Goal: Information Seeking & Learning: Learn about a topic

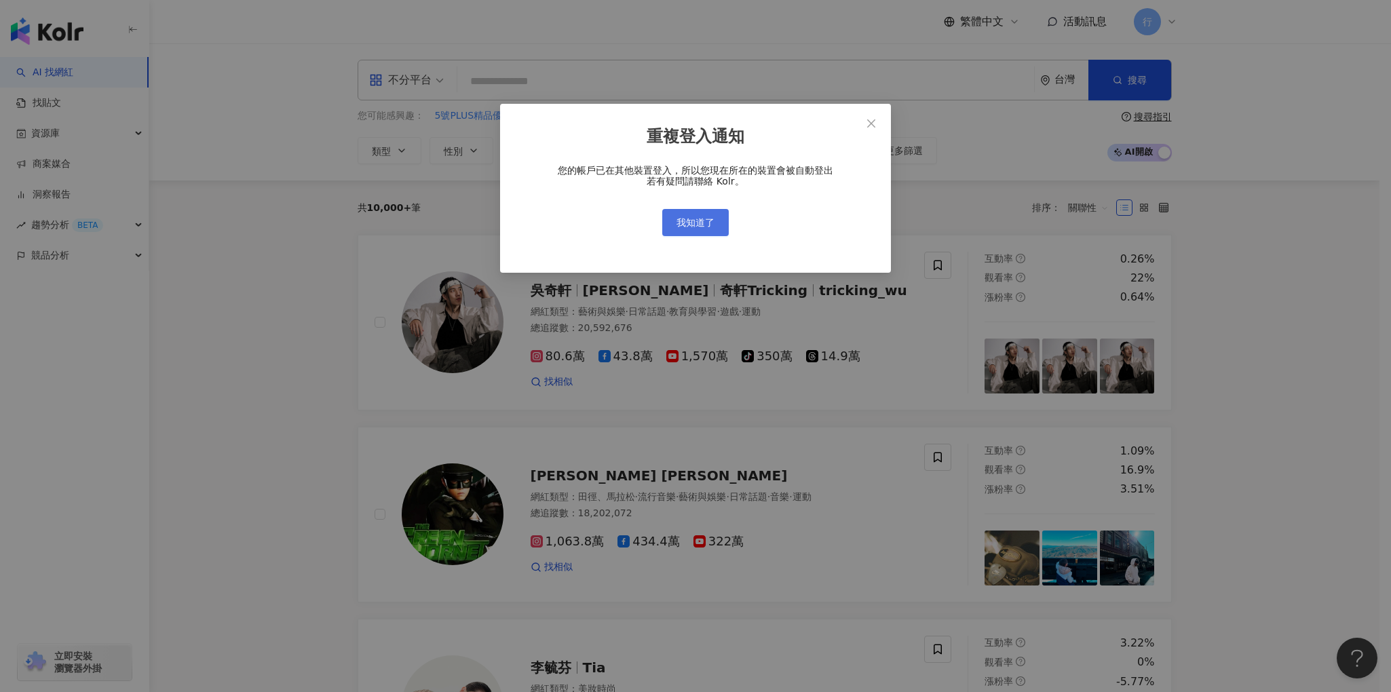
click at [703, 229] on button "我知道了" at bounding box center [695, 222] width 66 height 27
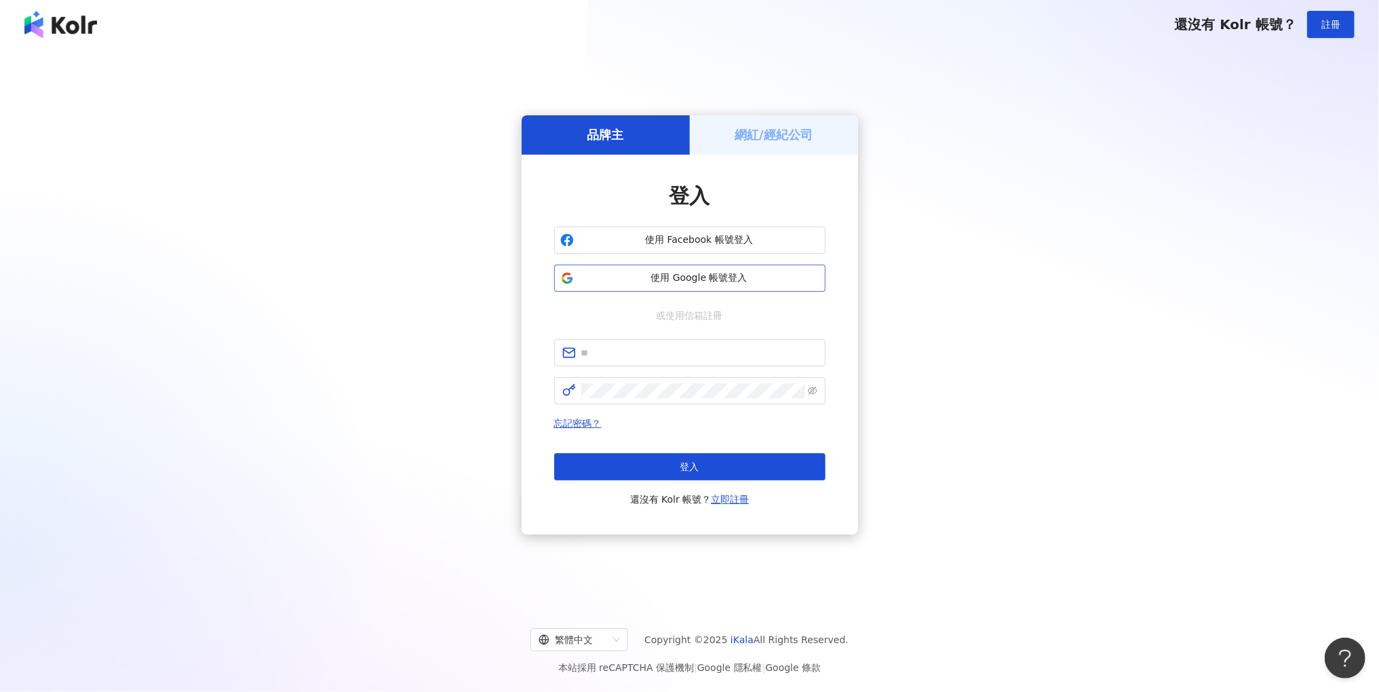
click at [780, 268] on button "使用 Google 帳號登入" at bounding box center [689, 278] width 271 height 27
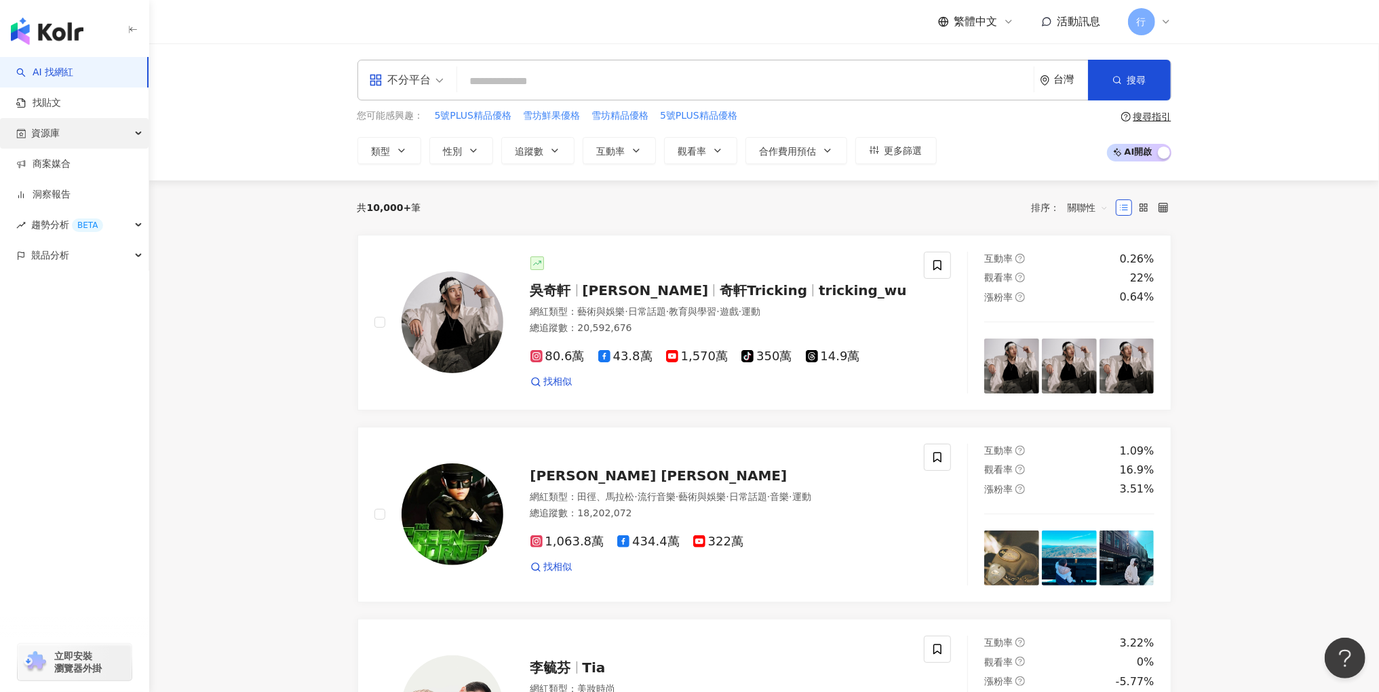
click at [86, 135] on div "資源庫" at bounding box center [74, 133] width 149 height 31
click at [85, 138] on div "資源庫" at bounding box center [74, 133] width 149 height 31
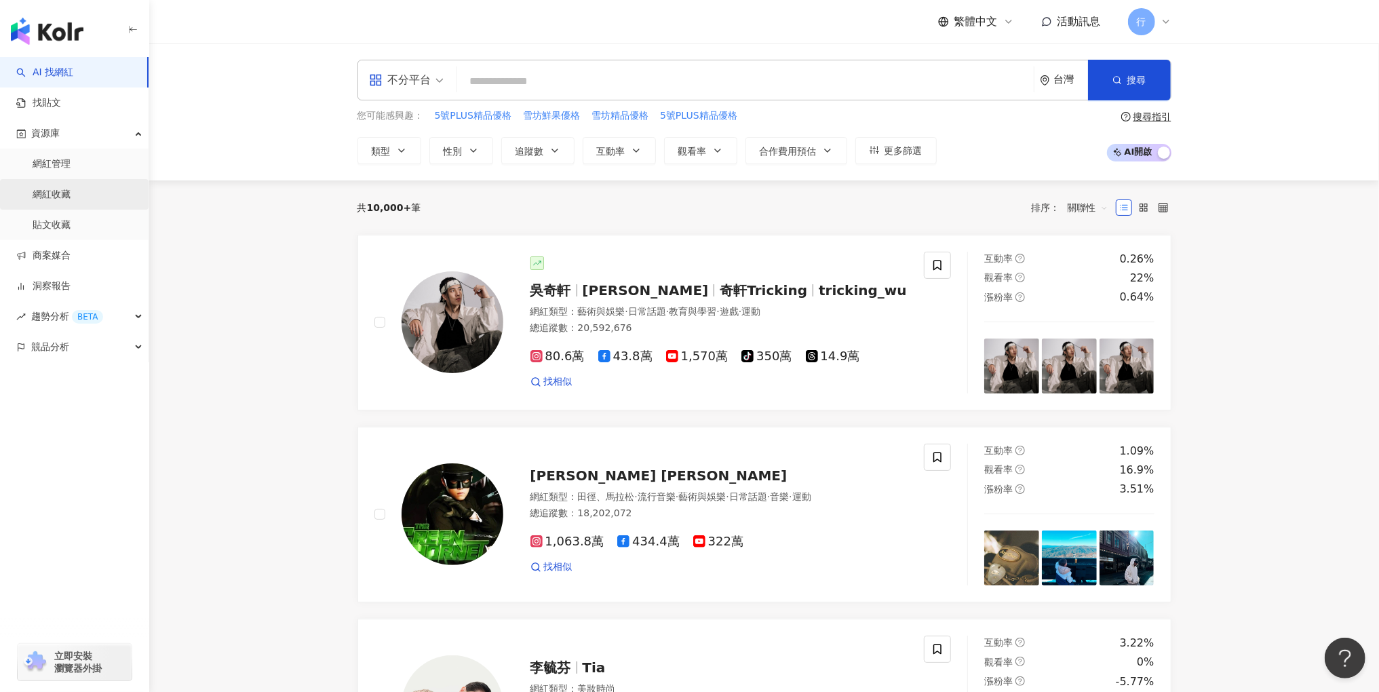
click at [60, 194] on link "網紅收藏" at bounding box center [52, 195] width 38 height 14
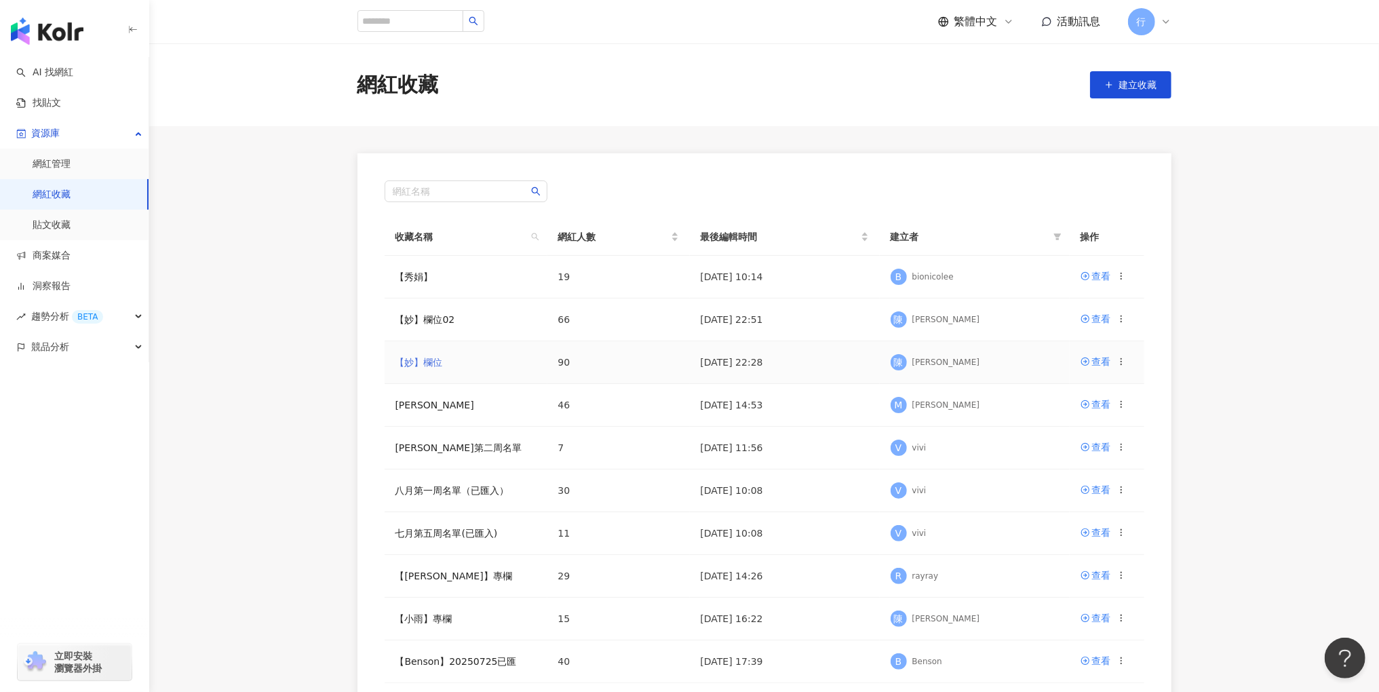
click at [421, 364] on link "【妙】欄位" at bounding box center [419, 362] width 47 height 11
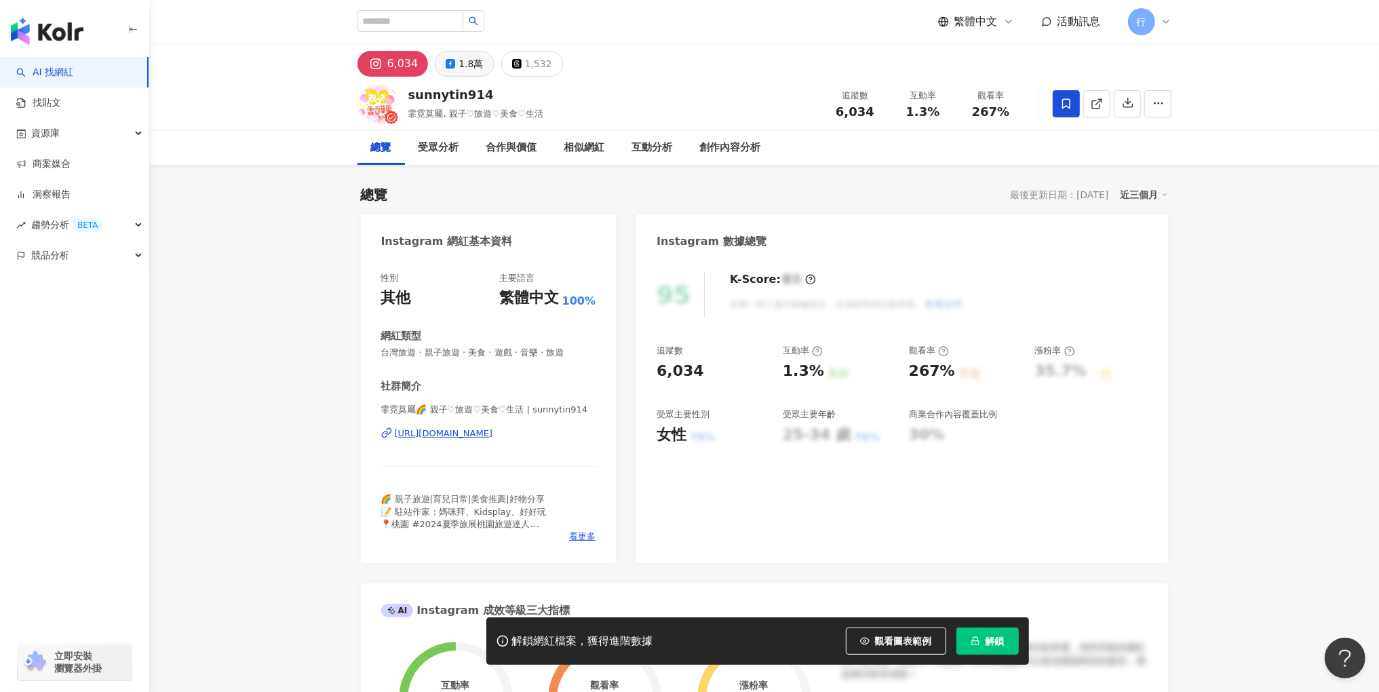
click at [459, 58] on div "1.8萬" at bounding box center [471, 63] width 24 height 19
click at [983, 641] on button "解鎖" at bounding box center [988, 641] width 62 height 27
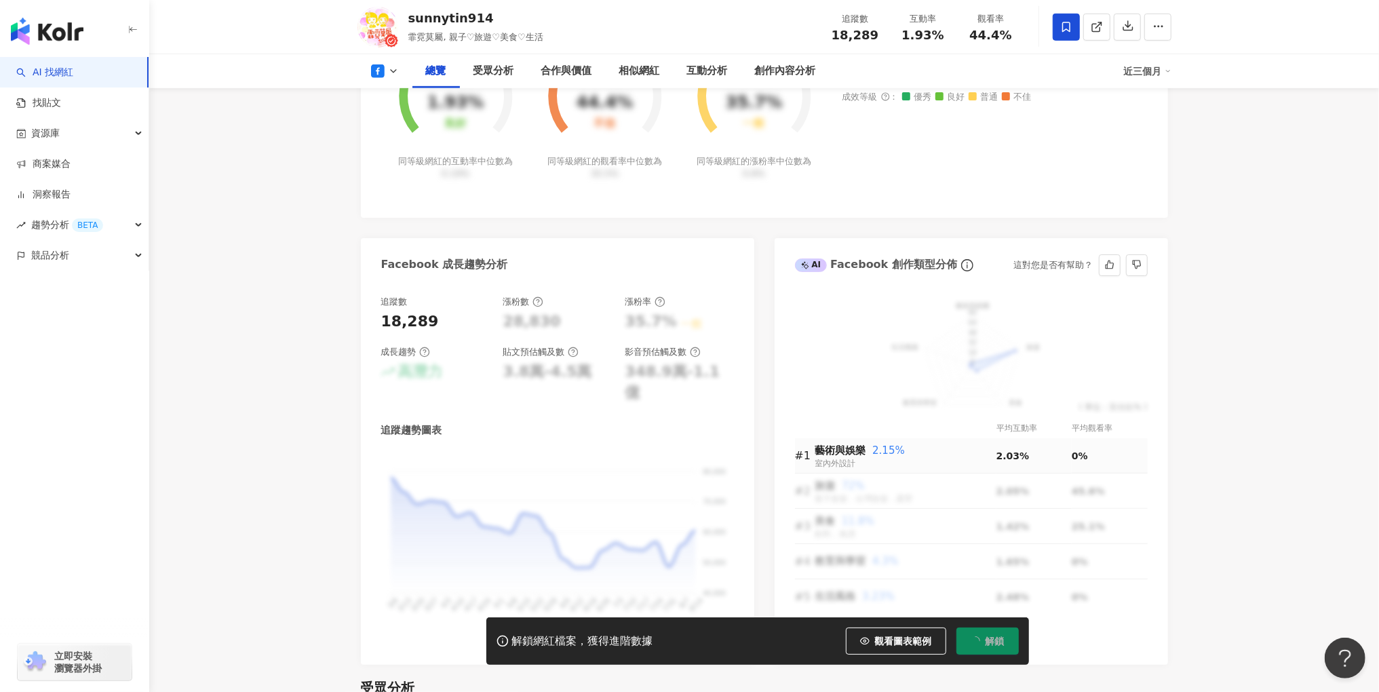
scroll to position [592, 0]
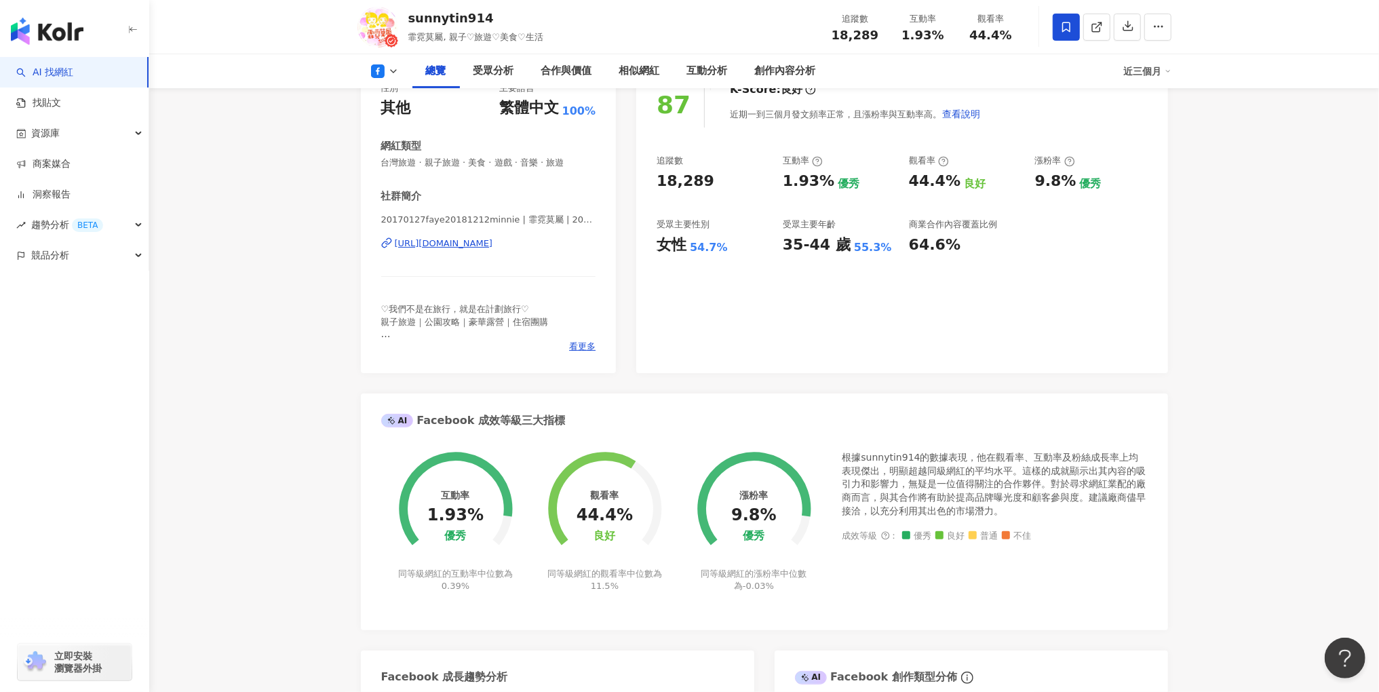
scroll to position [35, 0]
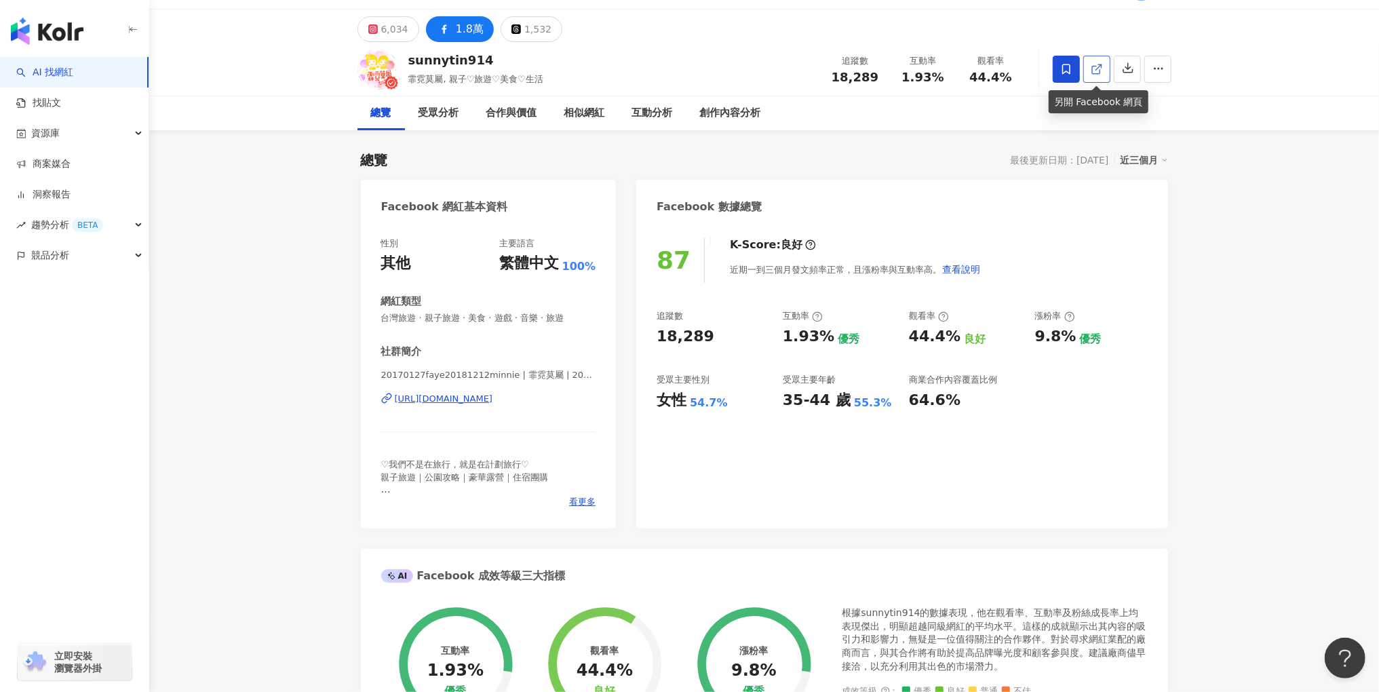
click at [1100, 64] on polyline at bounding box center [1099, 65] width 3 height 3
